Goal: Task Accomplishment & Management: Manage account settings

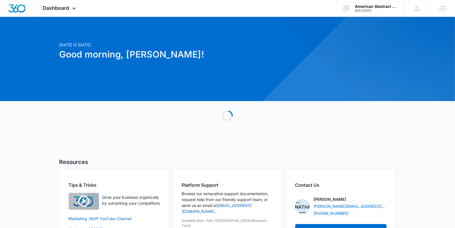
click at [367, 3] on div "American Abstract & Title Company M333693 Your Accounts View All" at bounding box center [369, 8] width 70 height 17
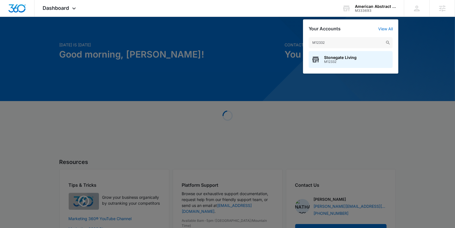
type input "M12332"
click at [348, 60] on span "M12332" at bounding box center [340, 62] width 33 height 4
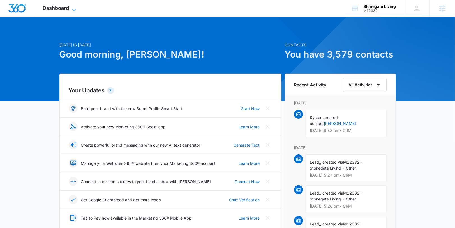
click at [67, 11] on span "Dashboard" at bounding box center [56, 8] width 26 height 6
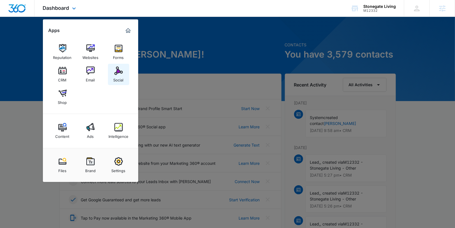
click at [121, 76] on div "Social" at bounding box center [119, 78] width 10 height 7
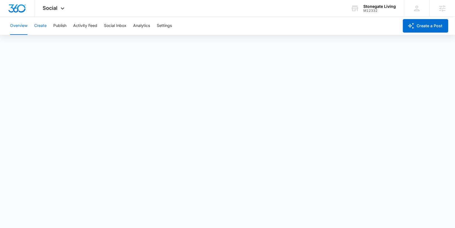
click at [43, 28] on button "Create" at bounding box center [40, 26] width 12 height 18
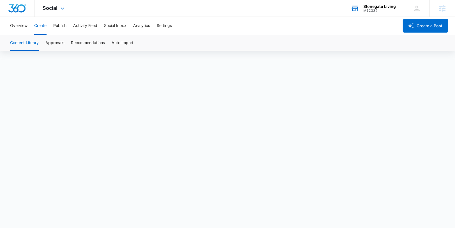
scroll to position [4, 0]
click at [59, 27] on button "Publish" at bounding box center [59, 26] width 13 height 18
click at [51, 42] on button "Schedules" at bounding box center [42, 43] width 19 height 16
click at [44, 27] on button "Create" at bounding box center [40, 26] width 12 height 18
click at [54, 47] on button "Approvals" at bounding box center [54, 43] width 19 height 16
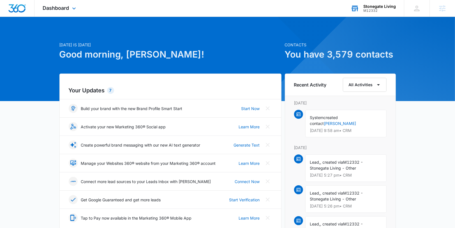
click at [367, 6] on div "Stonegate Living" at bounding box center [379, 6] width 33 height 4
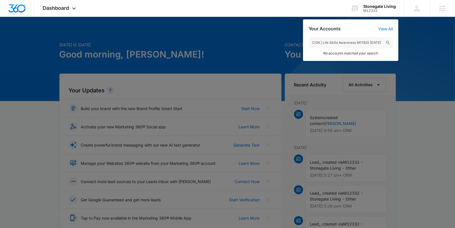
drag, startPoint x: 356, startPoint y: 41, endPoint x: 296, endPoint y: 19, distance: 63.7
click at [296, 17] on nav "Dashboard Apps Reputation Websites Forms CRM Email Social Shop Content Ads Inte…" at bounding box center [227, 8] width 455 height 17
drag, startPoint x: 324, startPoint y: 41, endPoint x: 392, endPoint y: 48, distance: 68.2
click at [392, 48] on div "M17825 [DATE] No accounts matched your search." at bounding box center [350, 45] width 95 height 29
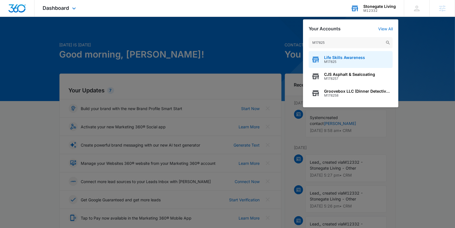
type input "M17825"
click at [365, 61] on div "Life Skills Awareness M17825" at bounding box center [351, 59] width 84 height 17
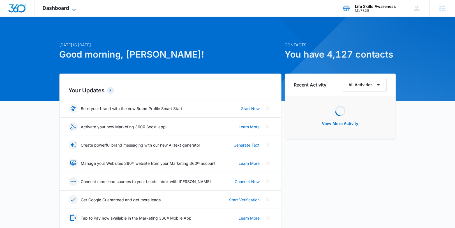
click at [72, 6] on div "Dashboard Apps Reputation Websites Forms CRM Email Social Shop Content Ads Inte…" at bounding box center [59, 8] width 51 height 17
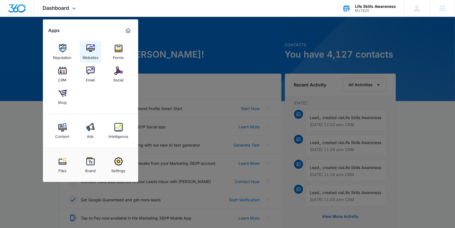
click at [86, 49] on img at bounding box center [90, 48] width 8 height 8
